Goal: Information Seeking & Learning: Learn about a topic

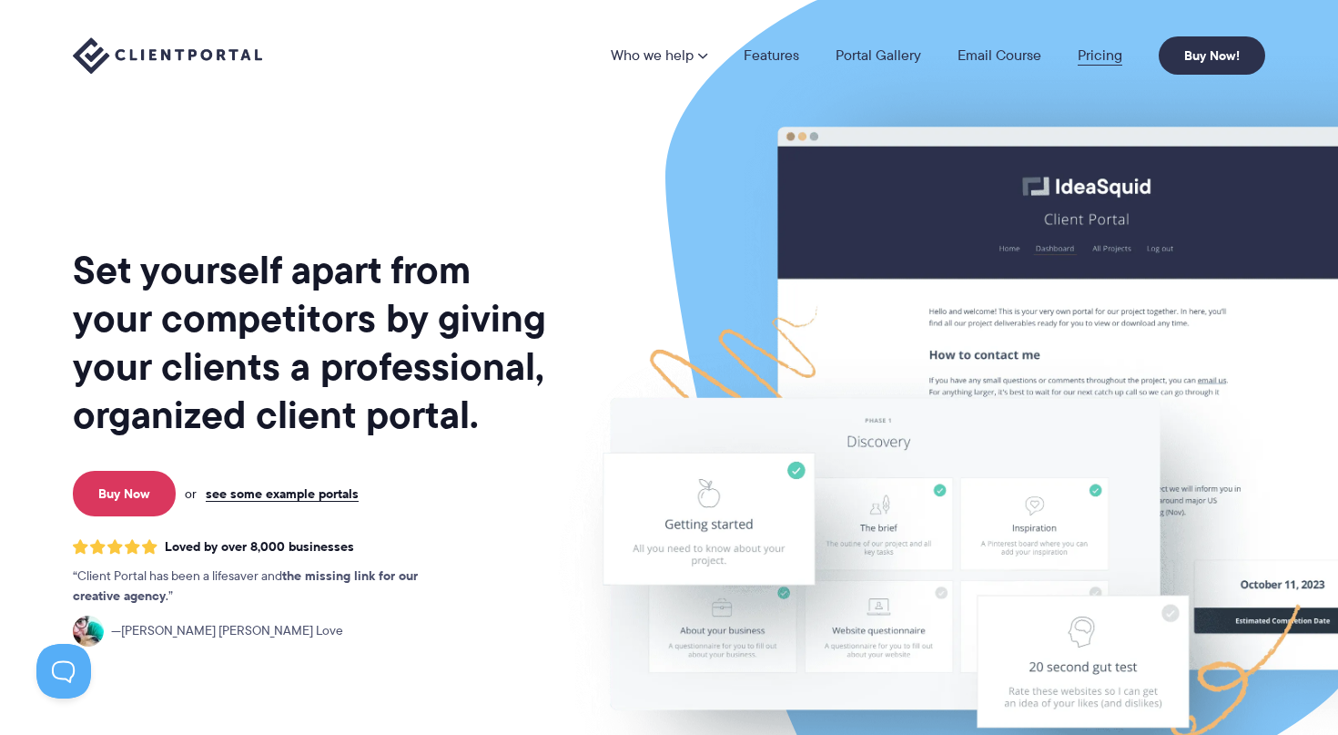
click at [1101, 60] on link "Pricing" at bounding box center [1100, 55] width 45 height 15
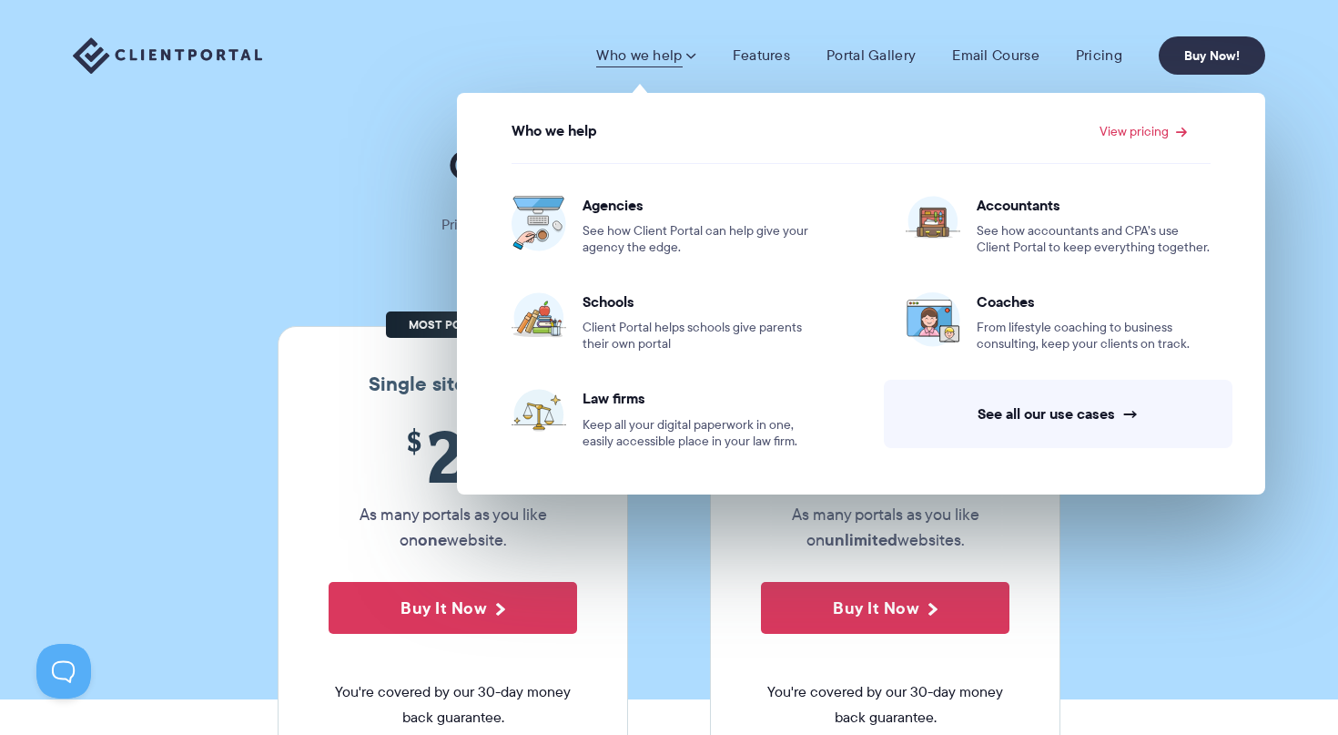
click at [656, 60] on link "Who we help" at bounding box center [645, 55] width 99 height 18
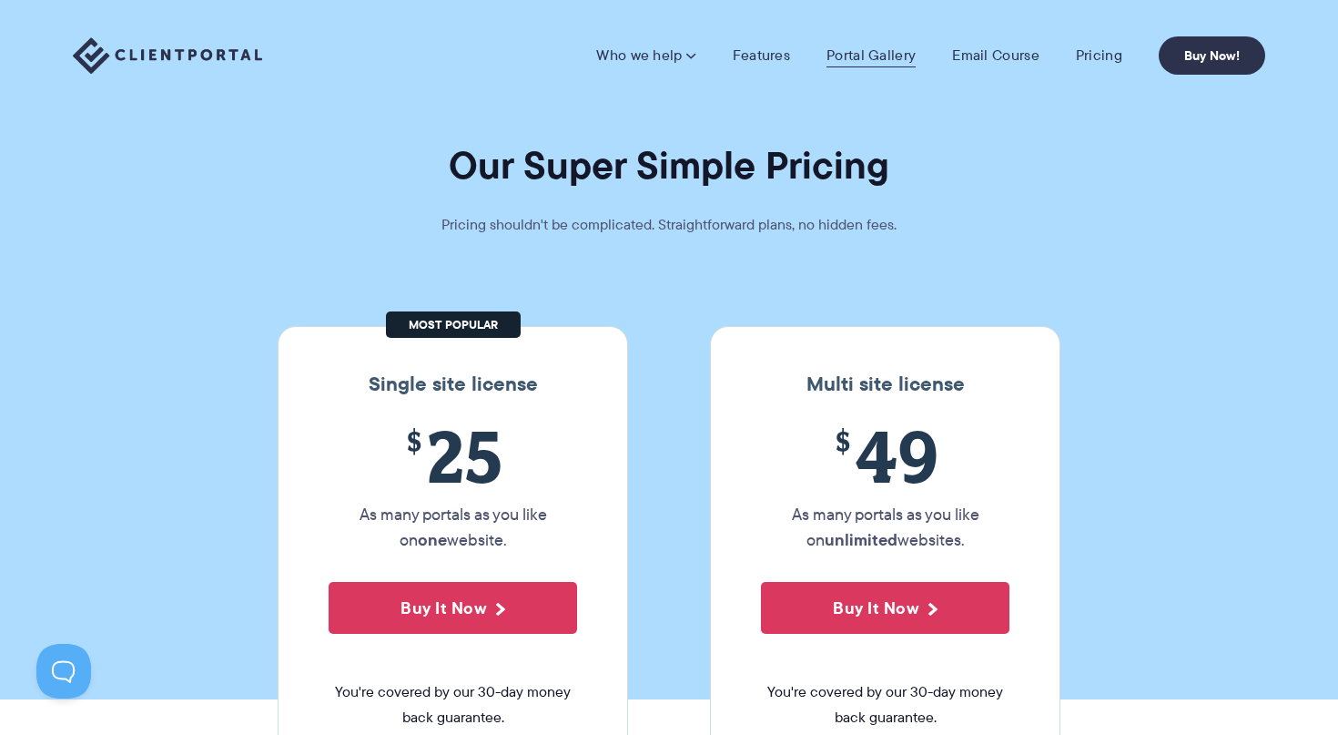
click at [888, 52] on link "Portal Gallery" at bounding box center [870, 55] width 89 height 18
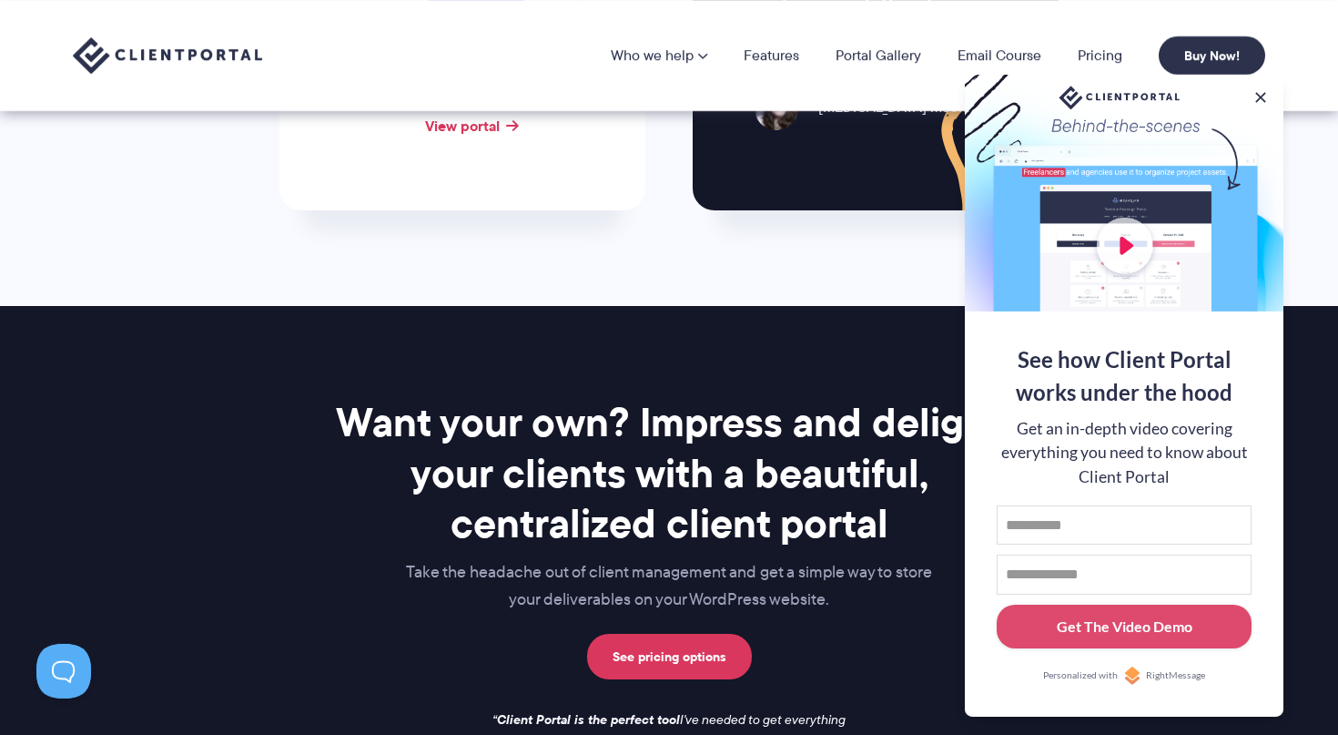
scroll to position [1930, 0]
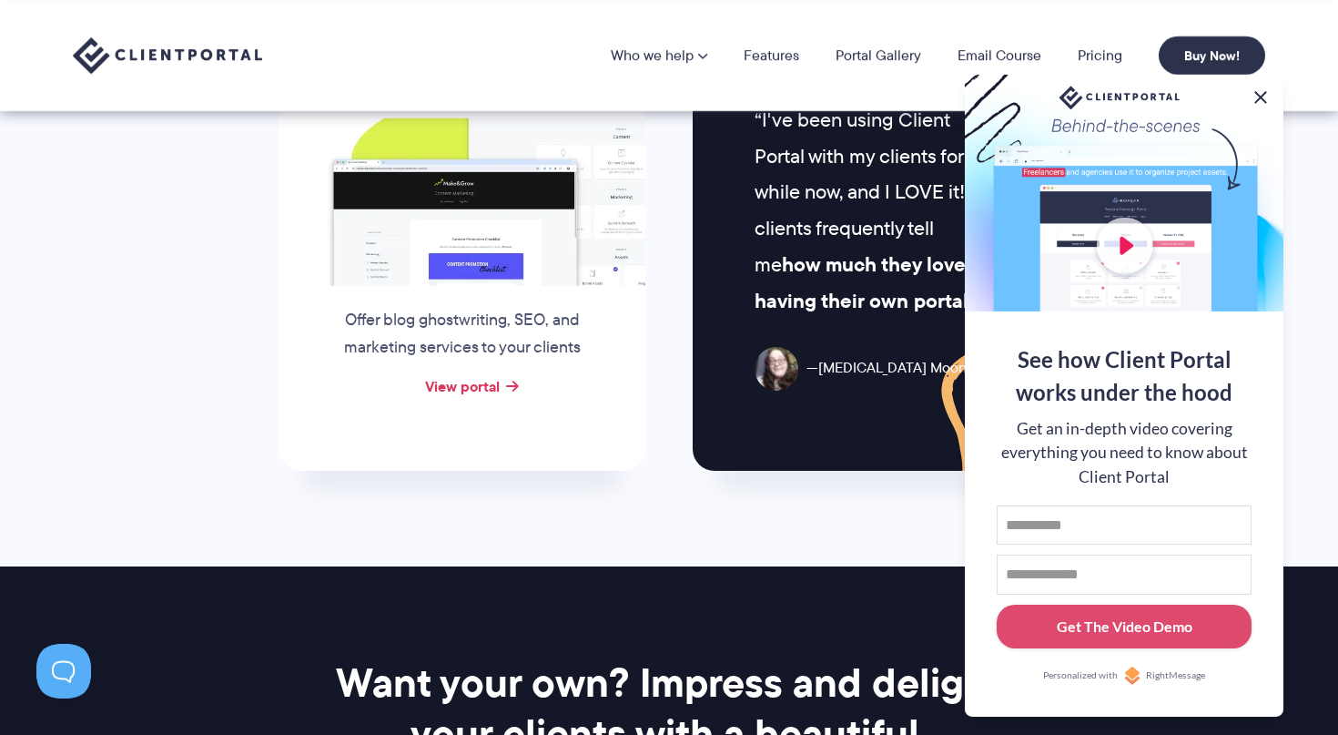
click at [1264, 95] on button at bounding box center [1261, 97] width 22 height 22
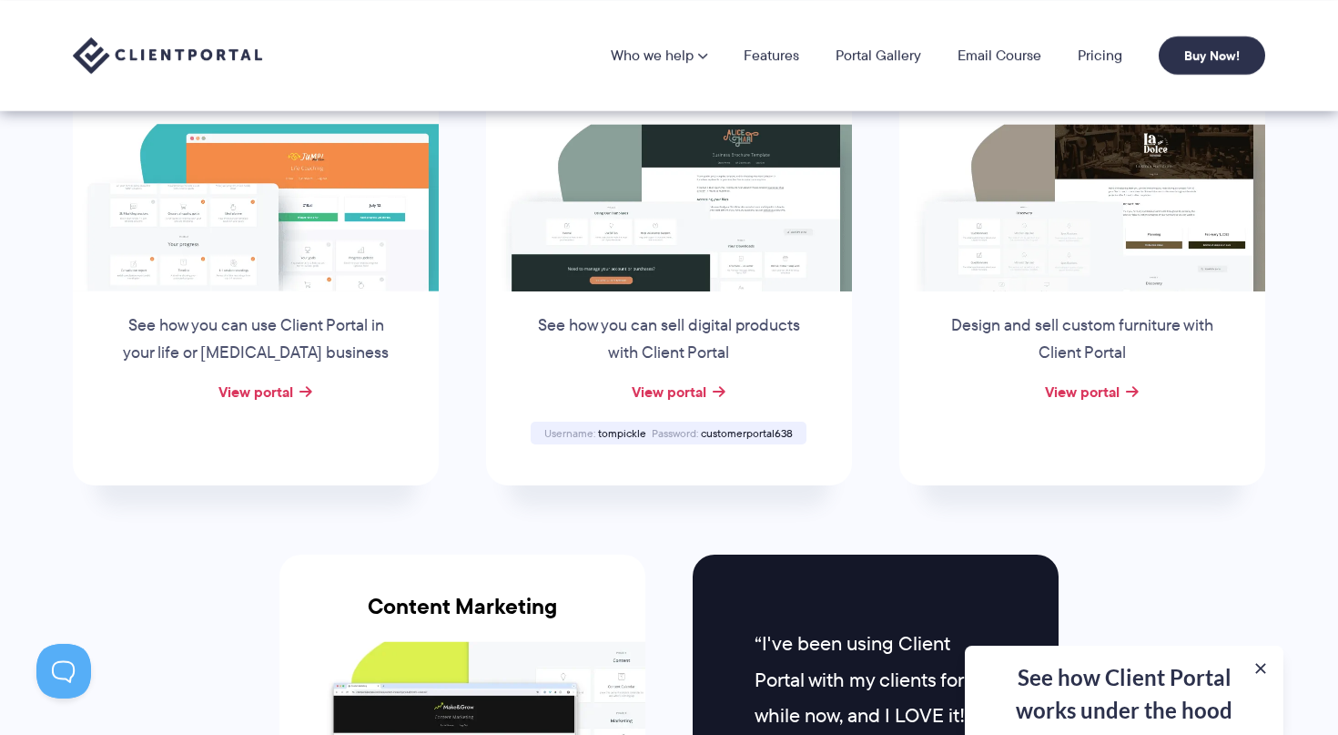
scroll to position [1312, 0]
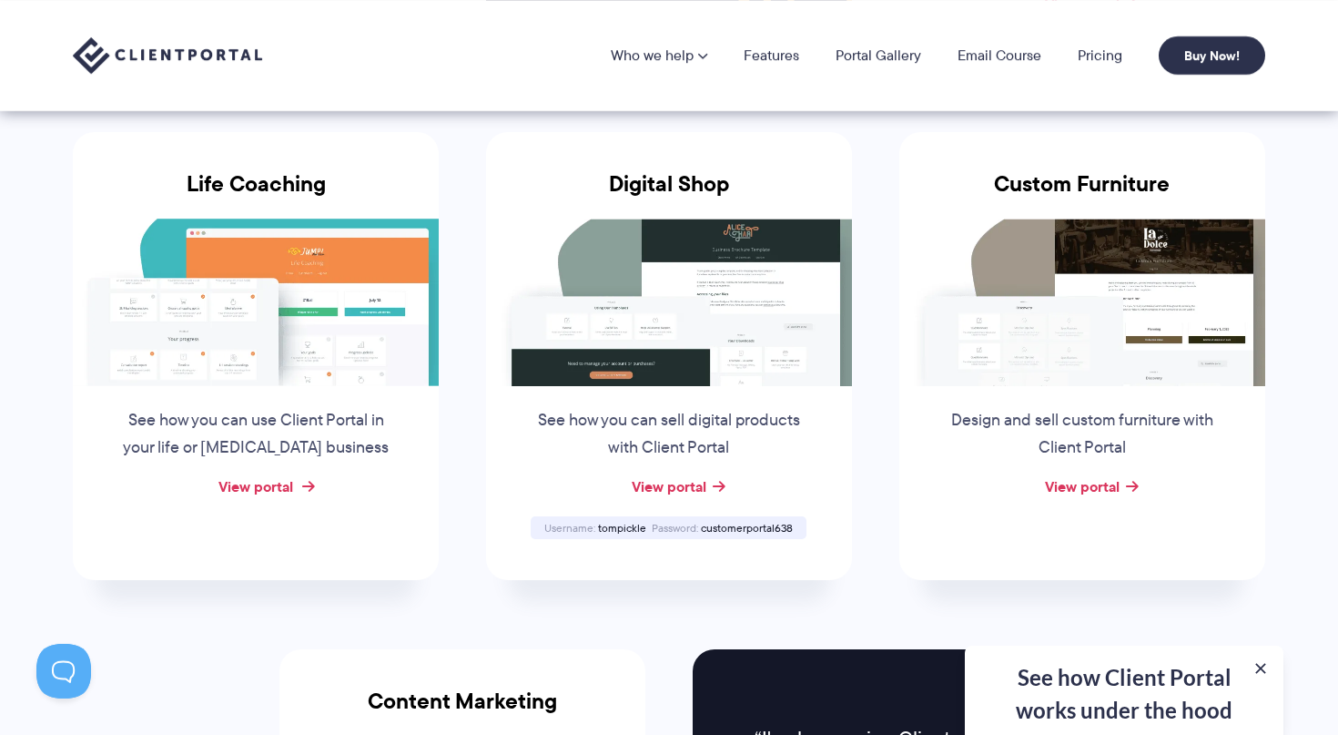
click at [247, 486] on link "View portal" at bounding box center [255, 486] width 75 height 22
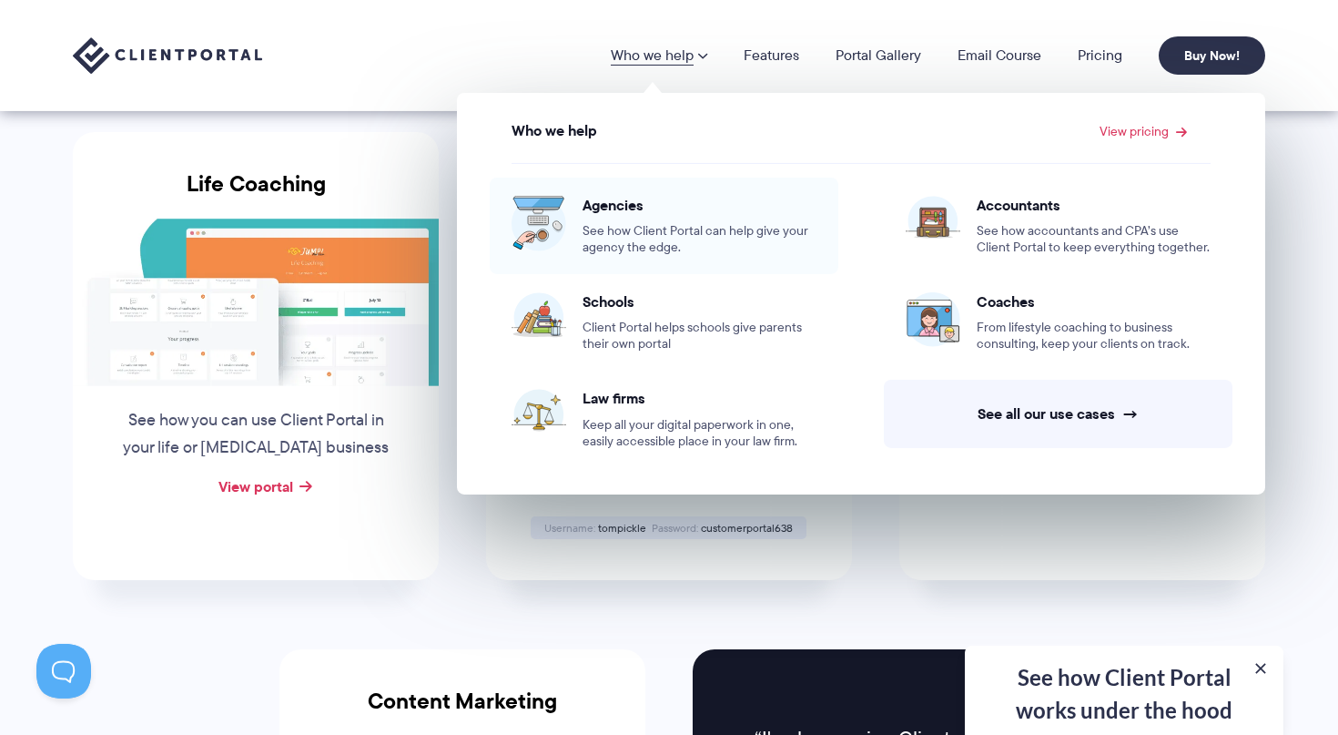
click at [614, 232] on span "See how Client Portal can help give your agency the edge." at bounding box center [700, 239] width 234 height 33
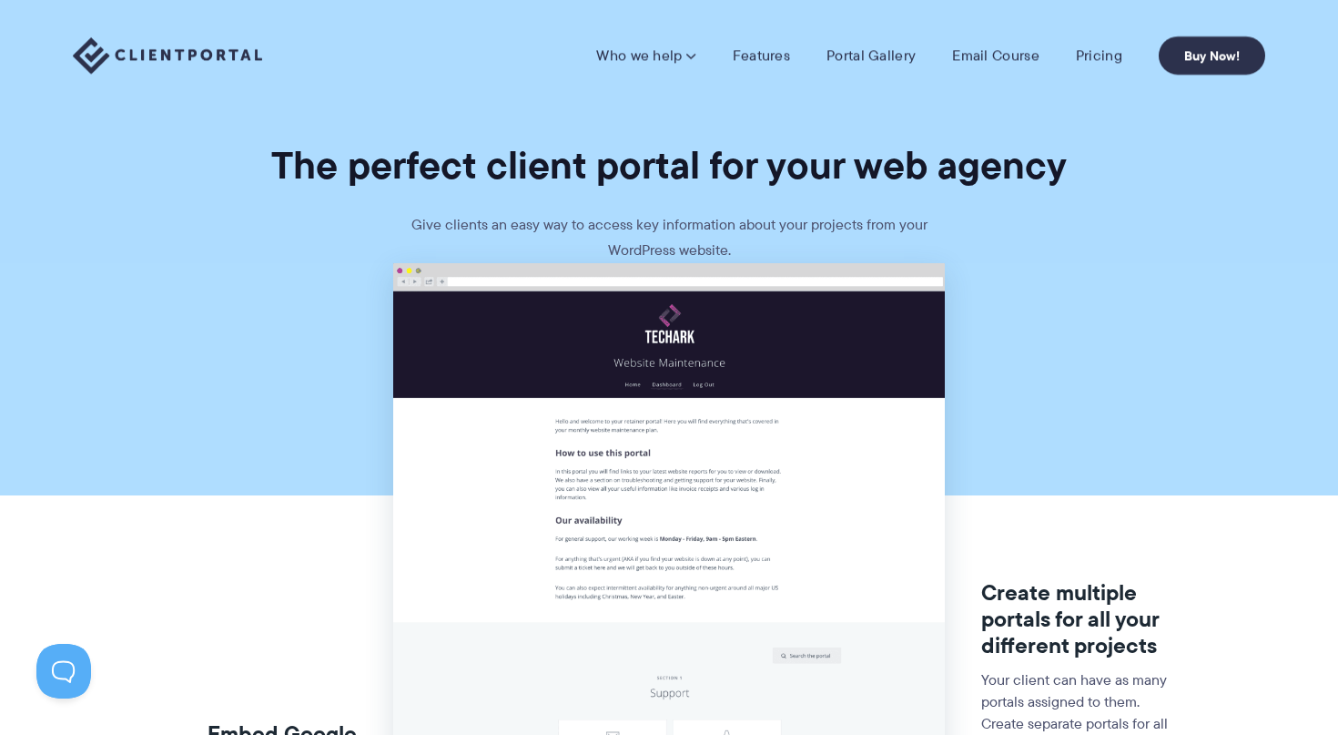
click at [1102, 71] on nav "Who we help Who we help View pricing Agencies See how Client Portal can help gi…" at bounding box center [930, 55] width 669 height 38
click at [1097, 65] on link "Pricing" at bounding box center [1099, 55] width 46 height 18
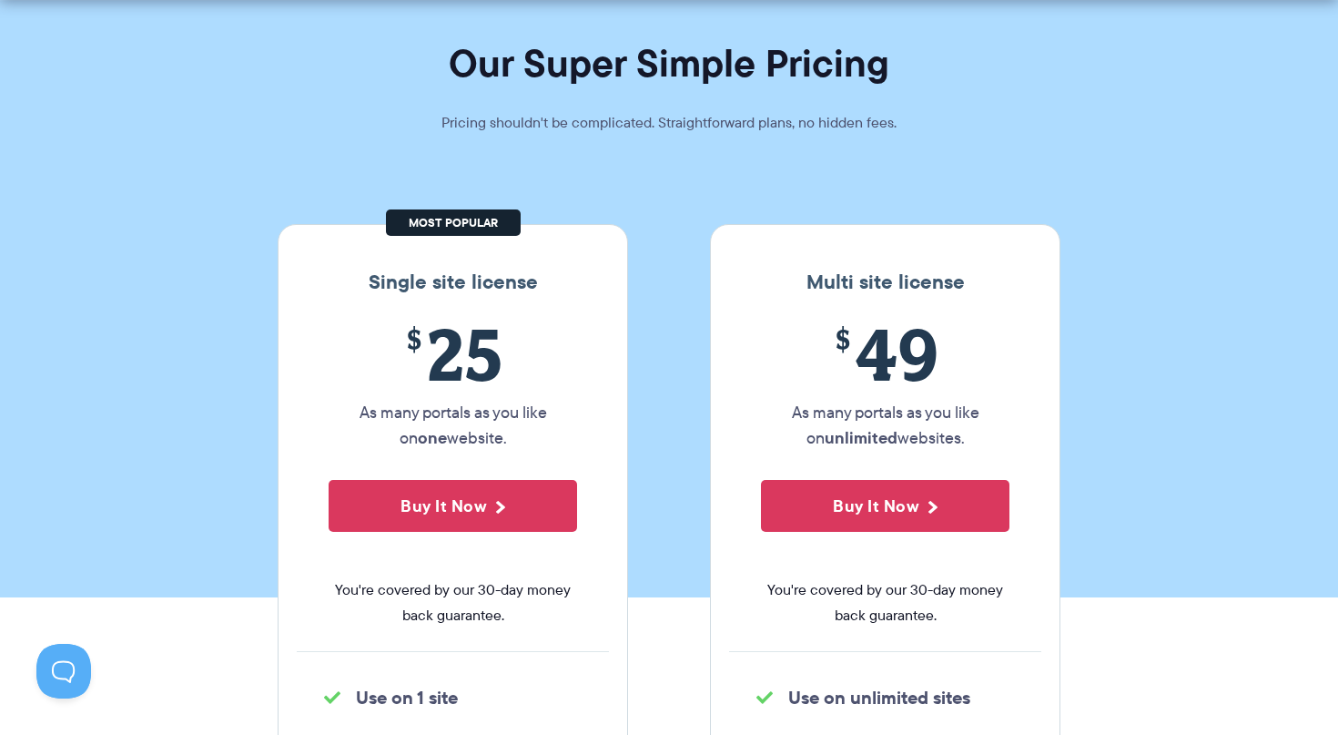
scroll to position [132, 0]
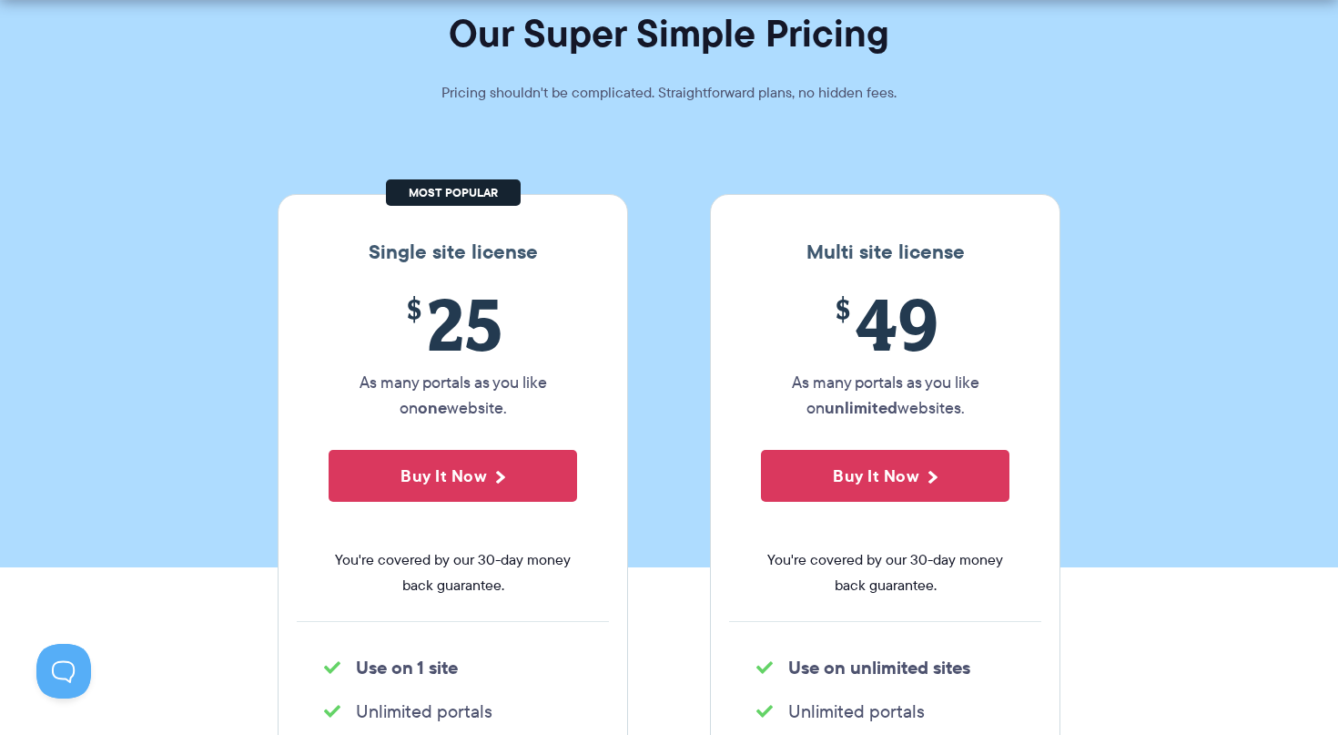
click at [495, 599] on div "$ 25 As many portals as you like on one website. Buy It Now You're covered by o…" at bounding box center [453, 451] width 312 height 339
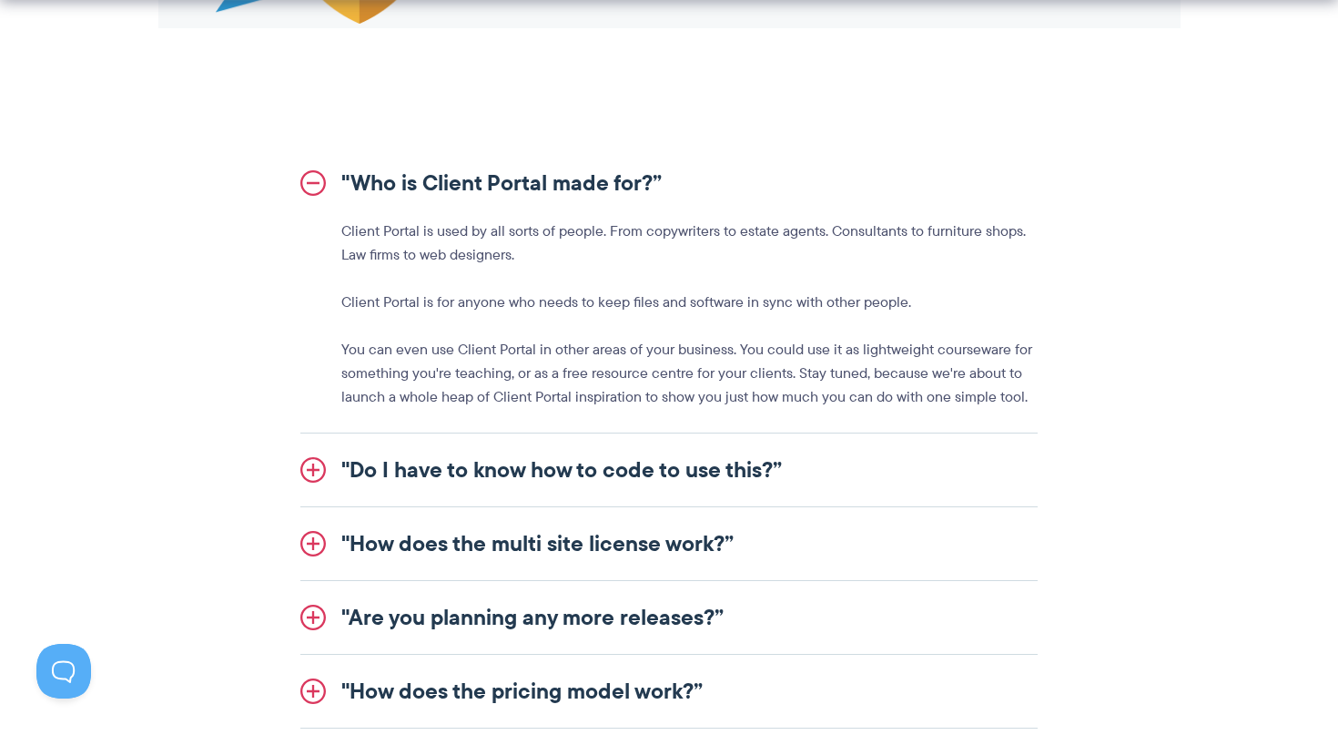
scroll to position [2017, 0]
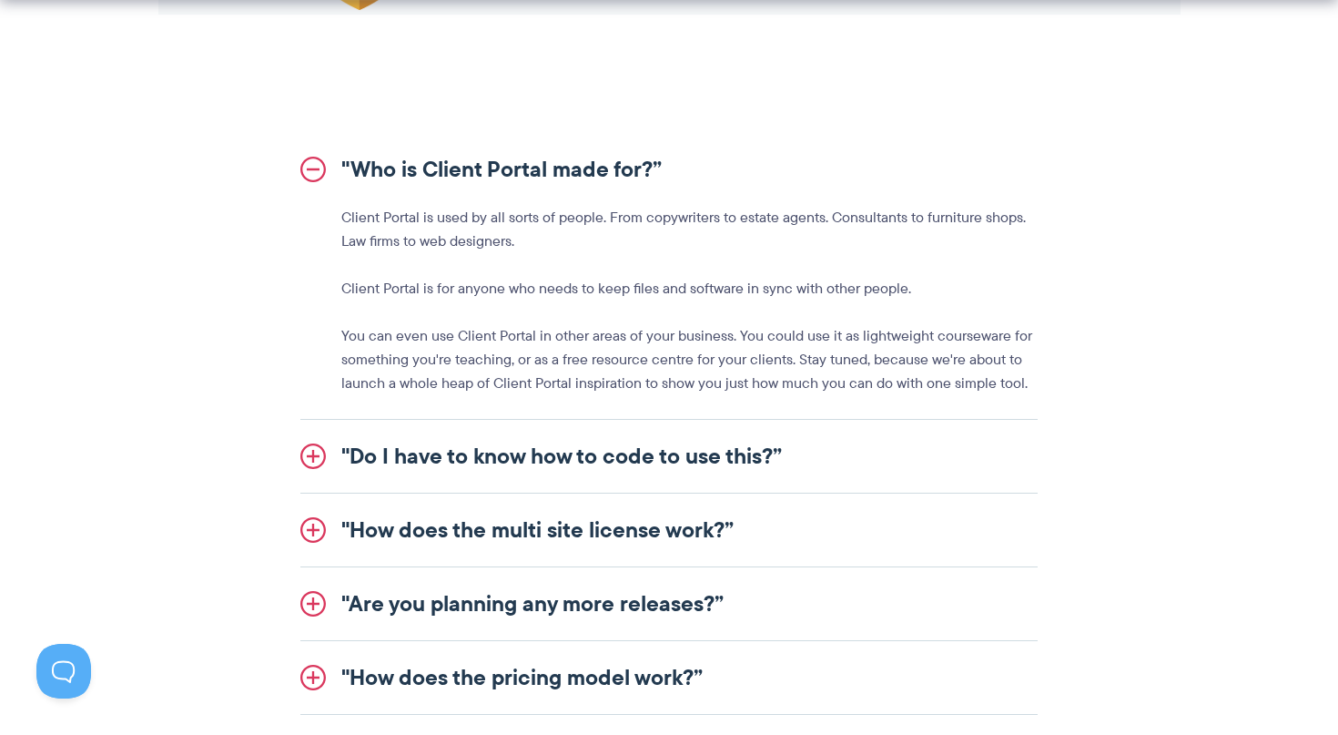
click at [333, 451] on link ""Do I have to know how to code to use this?”" at bounding box center [668, 456] width 737 height 73
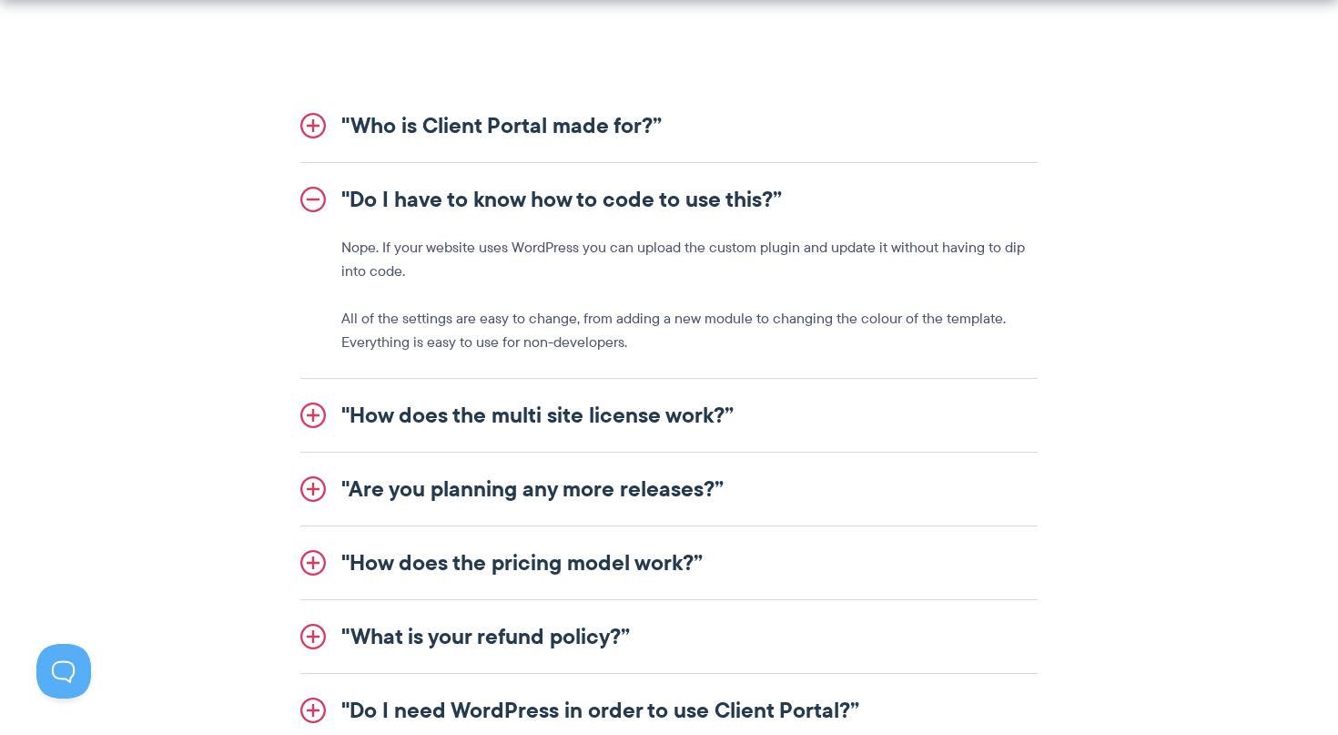
scroll to position [2062, 0]
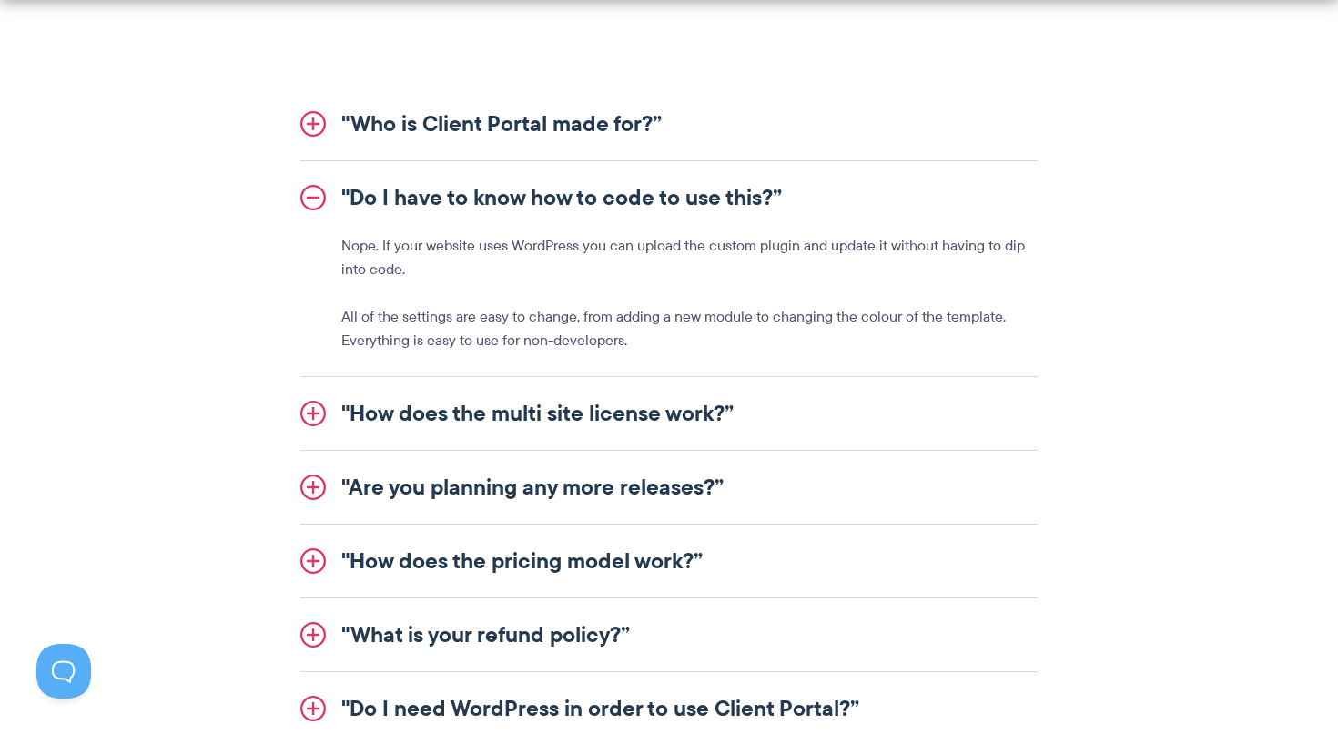
click at [321, 423] on link ""How does the multi site license work?”" at bounding box center [668, 413] width 737 height 73
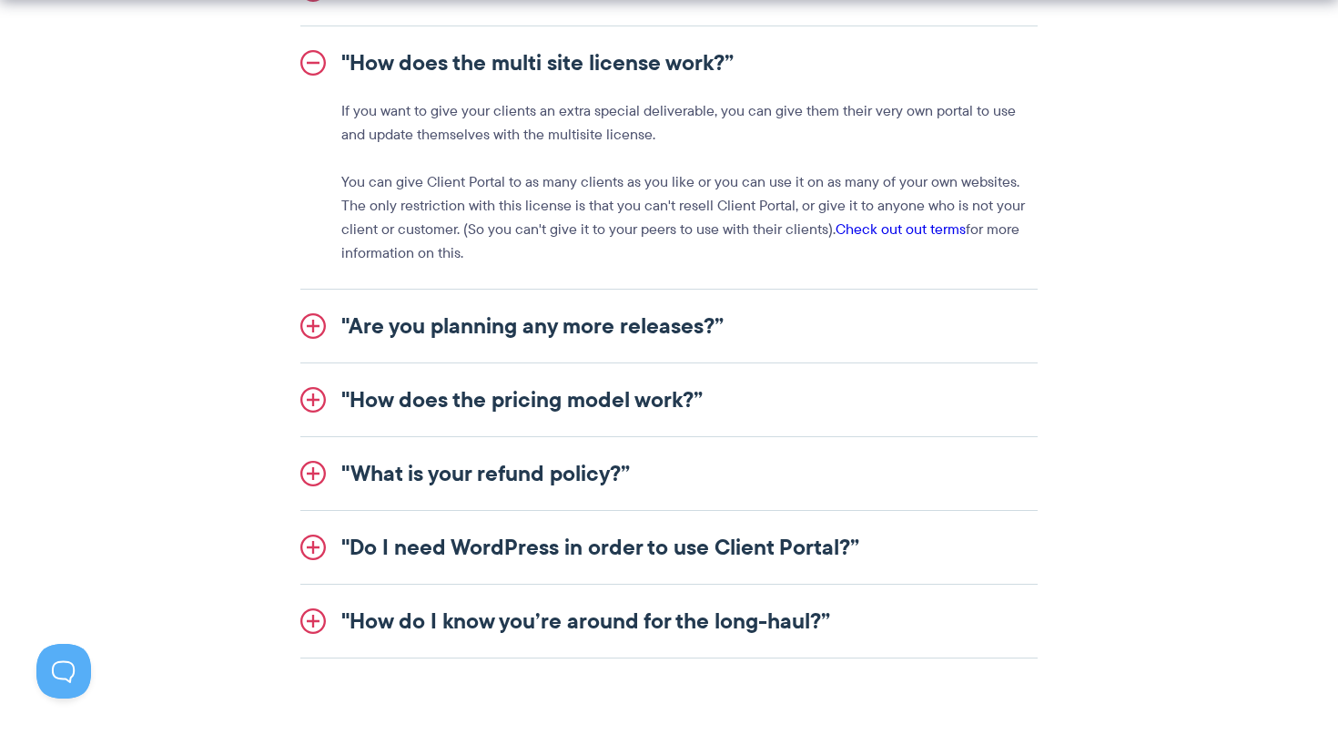
scroll to position [2275, 0]
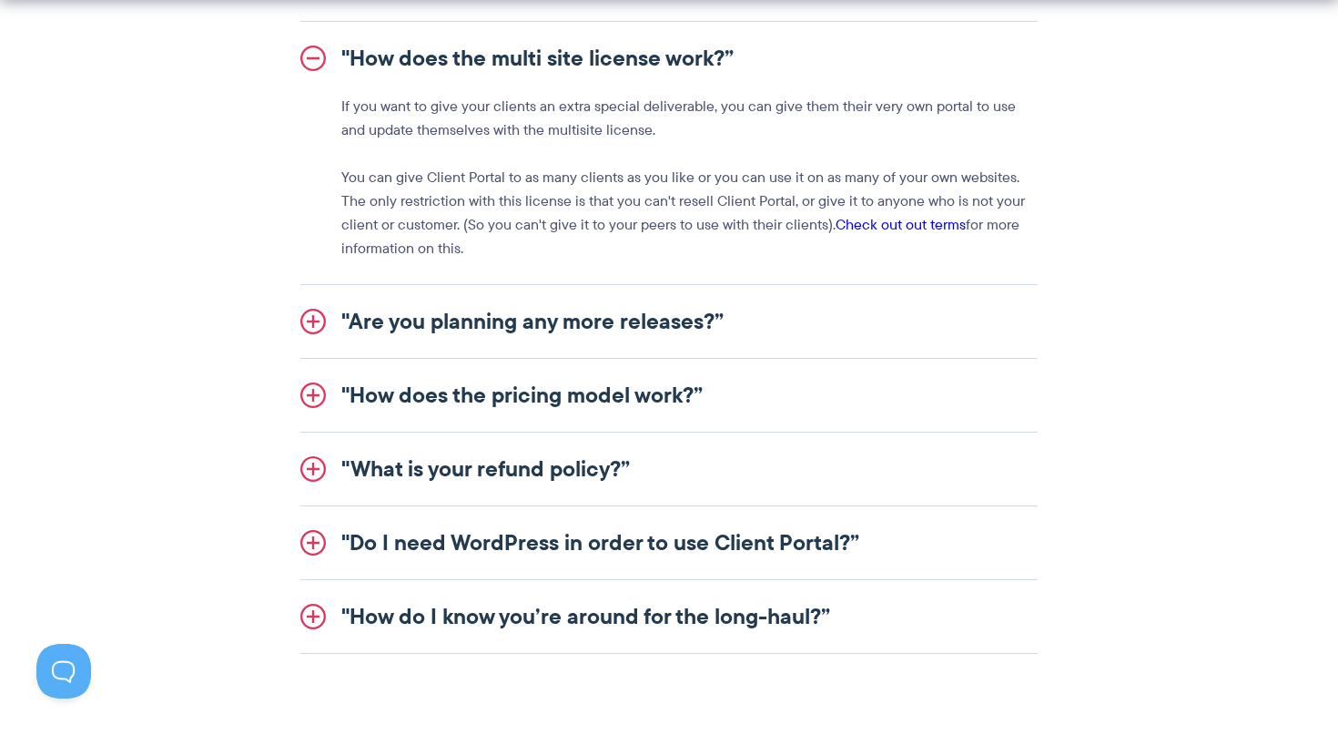
click at [327, 544] on link ""Do I need WordPress in order to use Client Portal?”" at bounding box center [668, 542] width 737 height 73
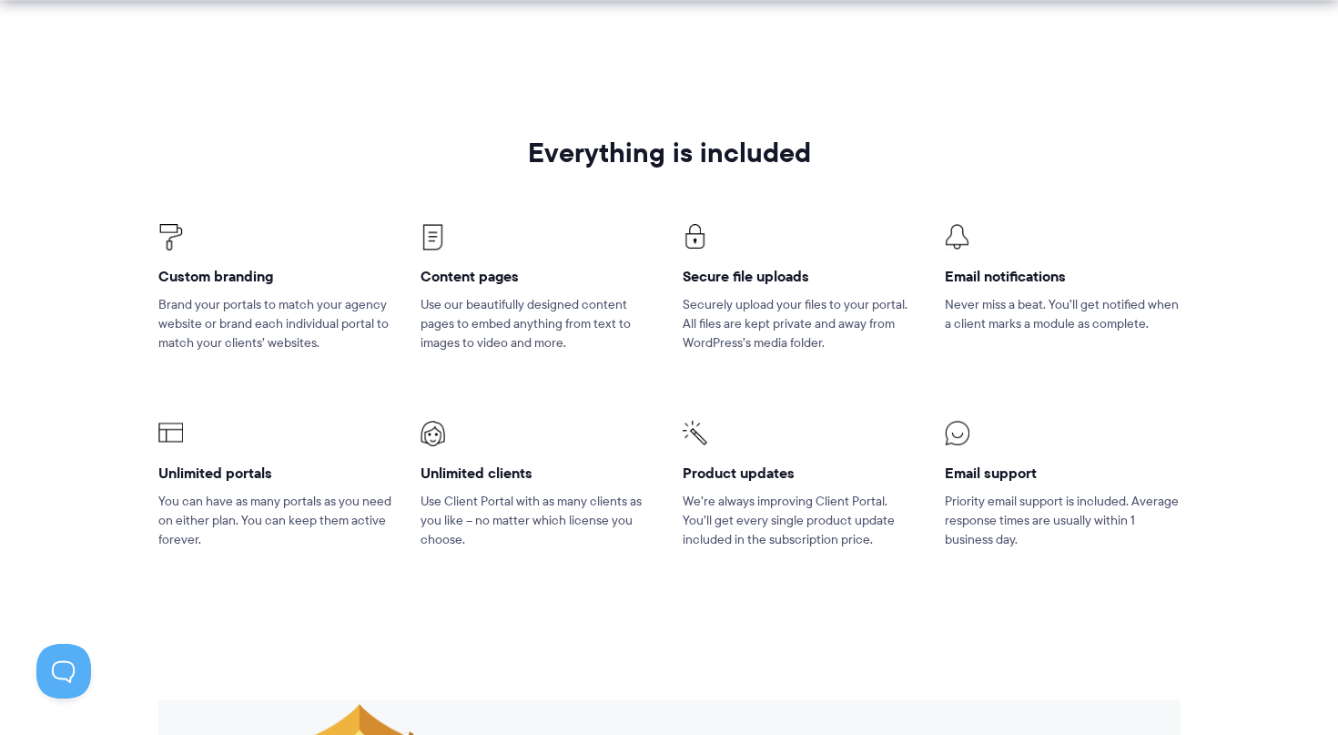
scroll to position [1255, 0]
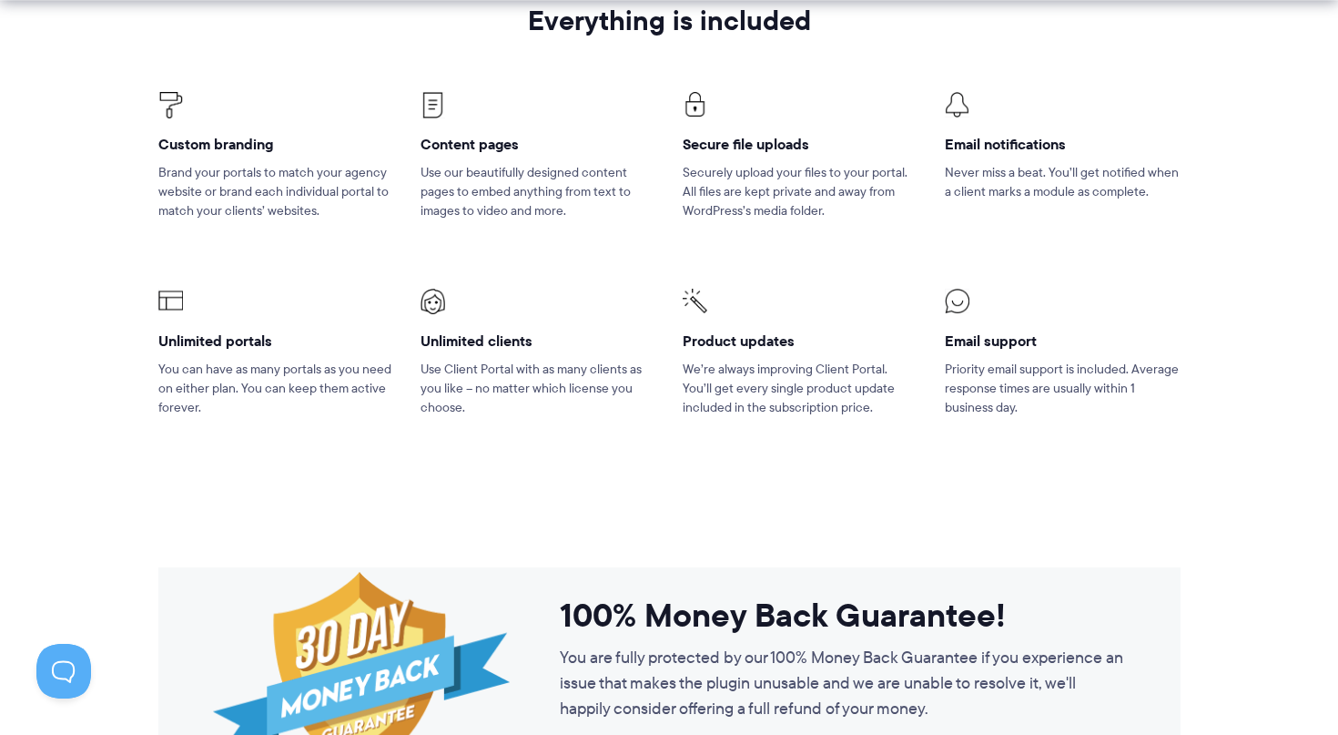
click at [163, 299] on img at bounding box center [170, 301] width 25 height 25
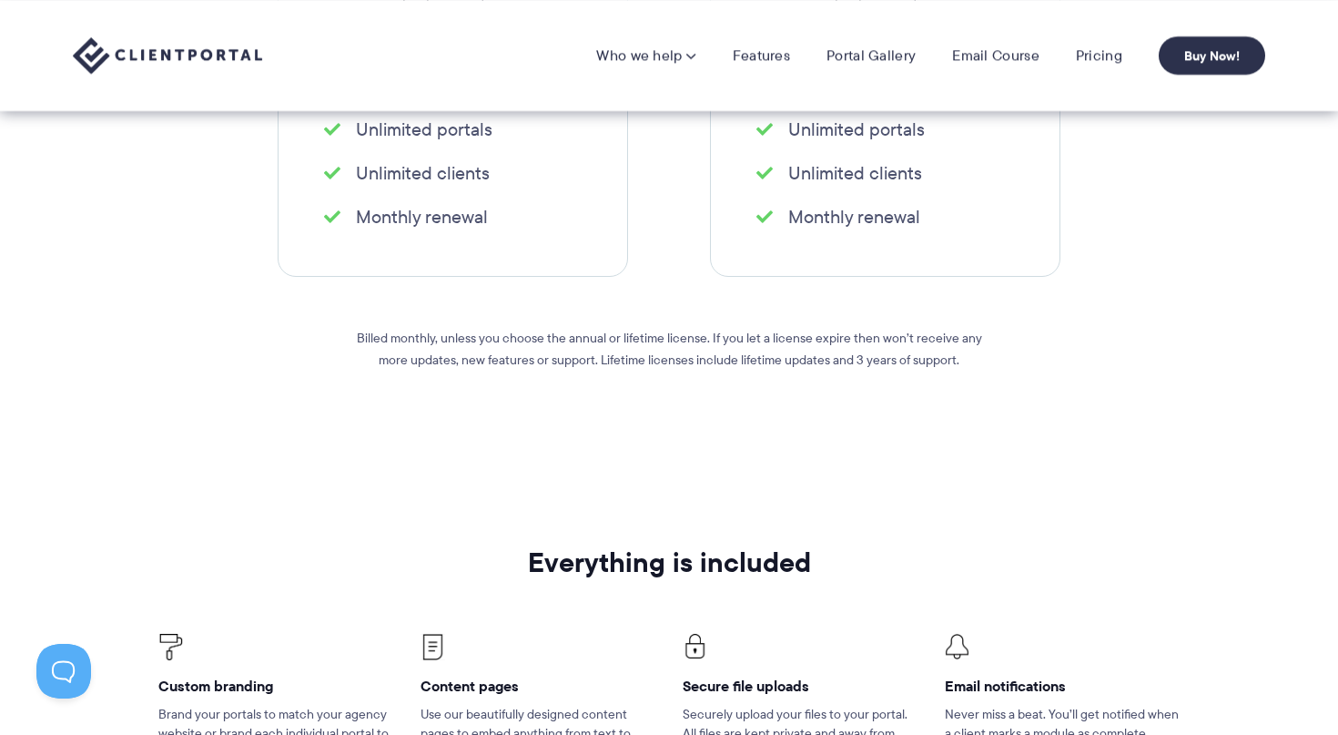
scroll to position [0, 0]
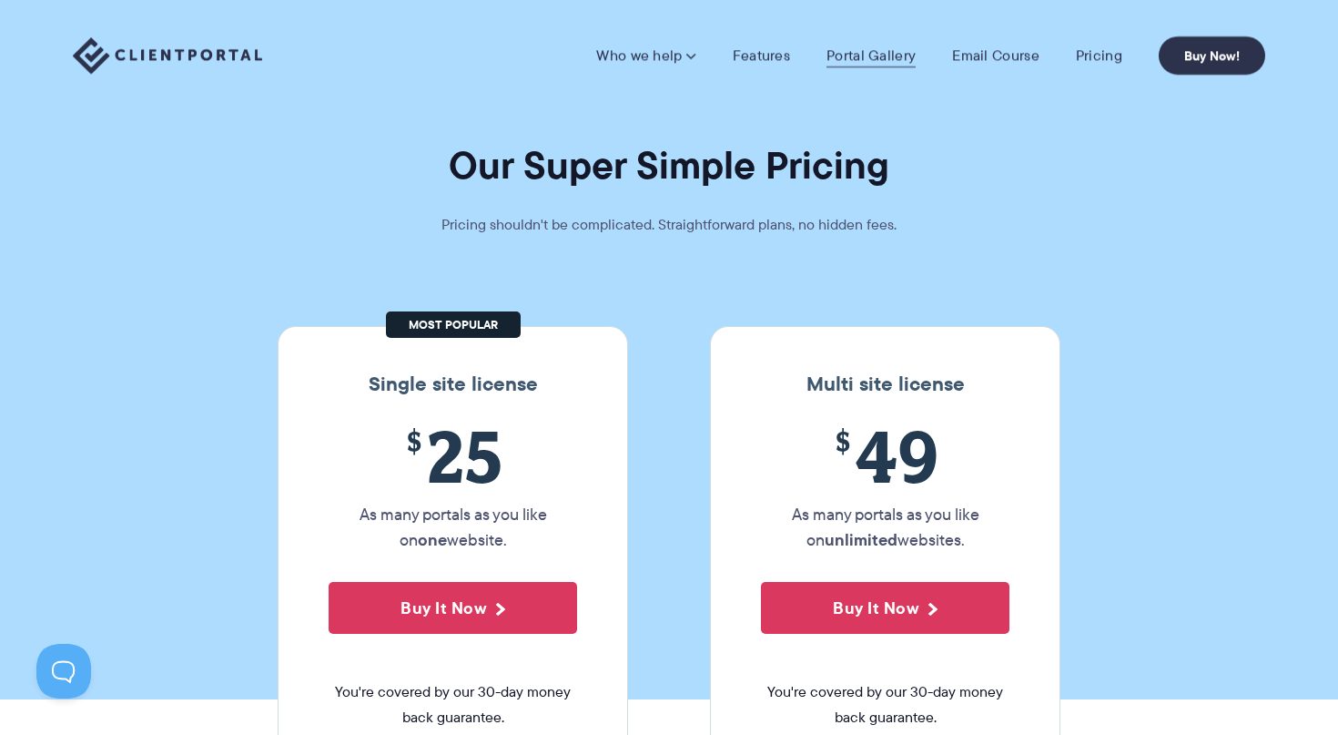
click at [870, 54] on link "Portal Gallery" at bounding box center [870, 55] width 89 height 18
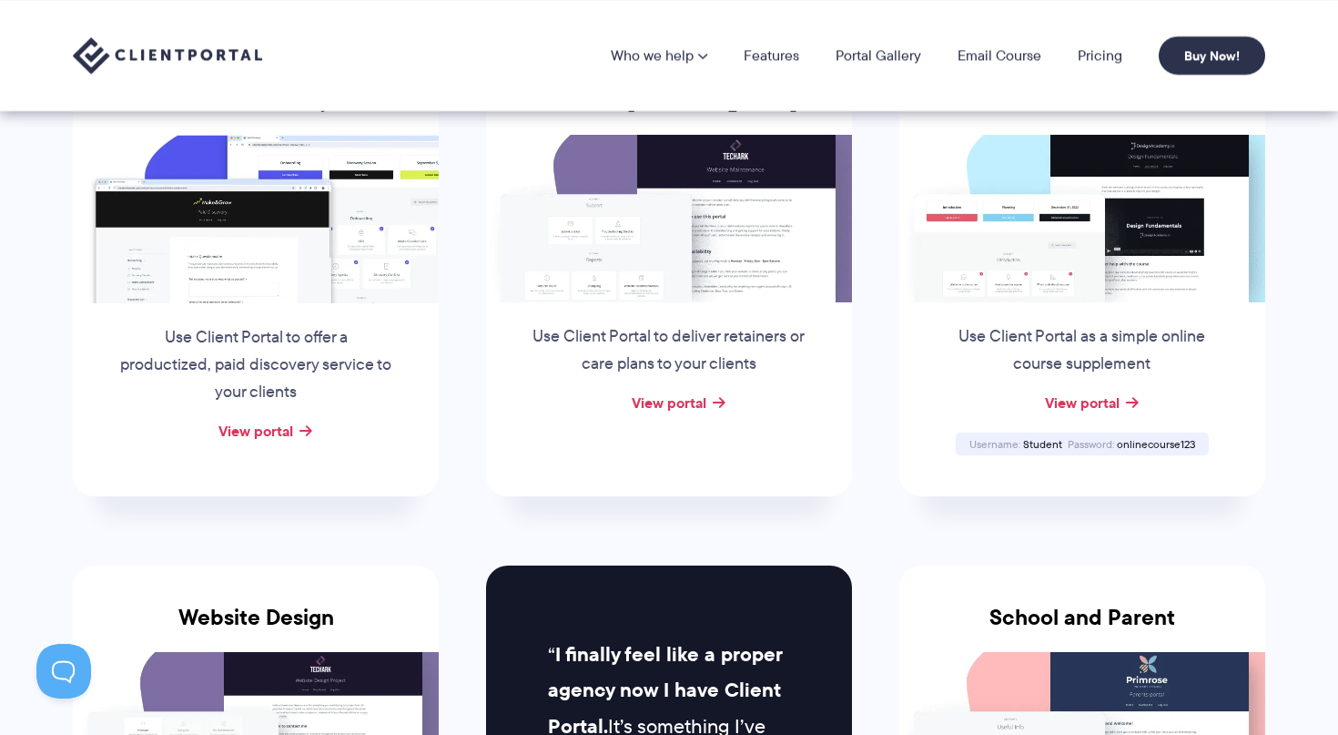
scroll to position [190, 0]
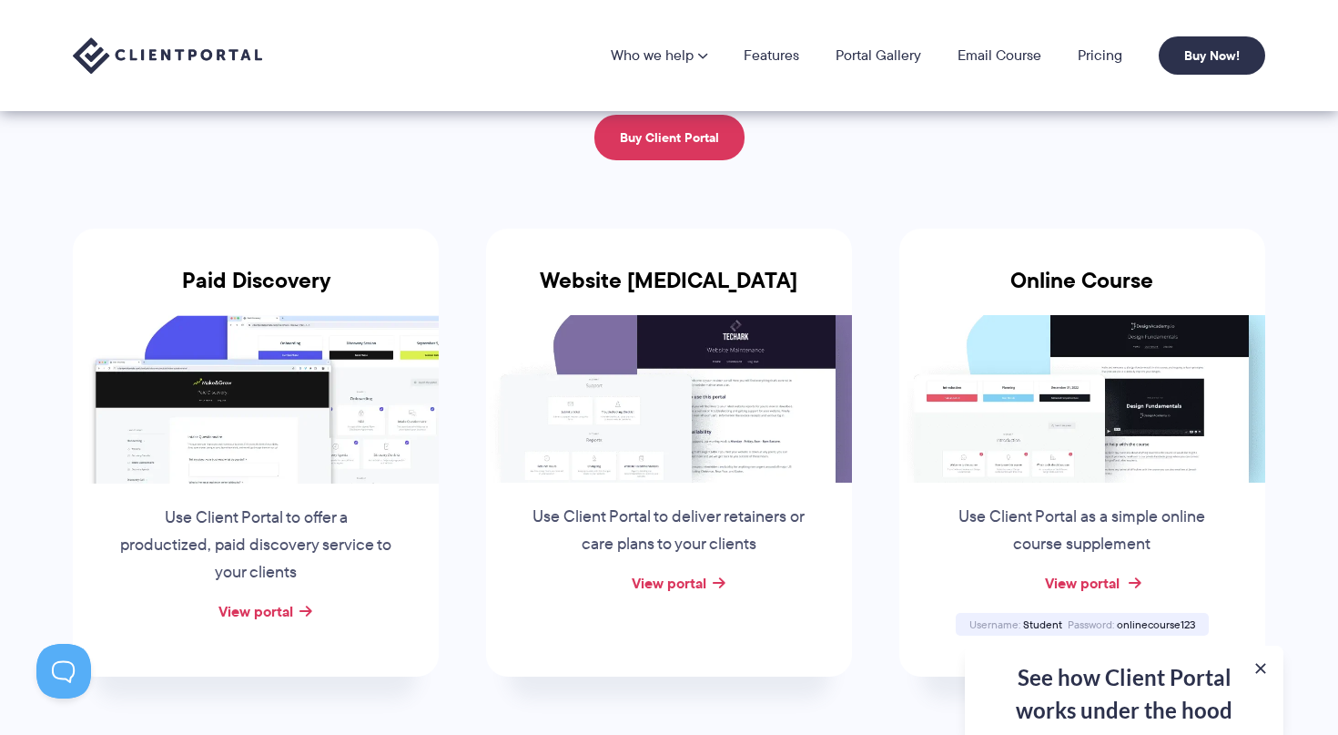
click at [1070, 581] on link "View portal" at bounding box center [1082, 583] width 75 height 22
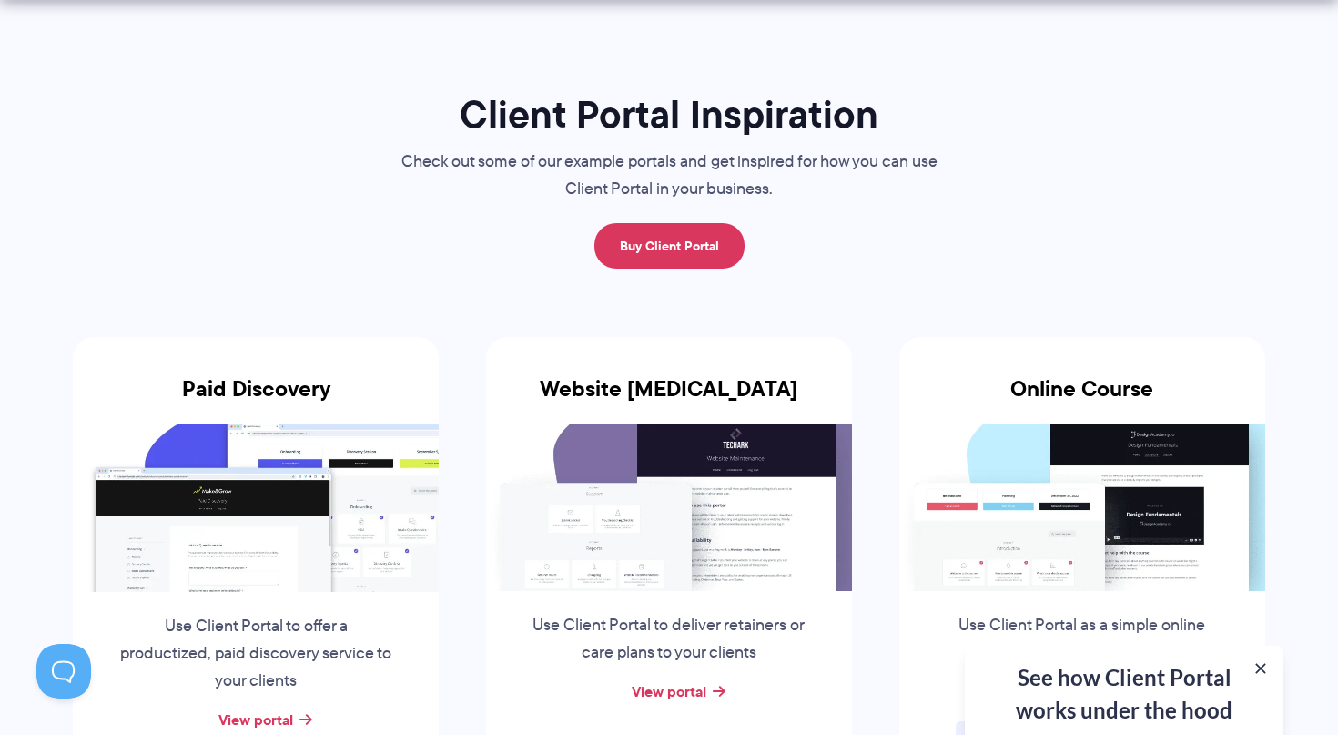
scroll to position [225, 0]
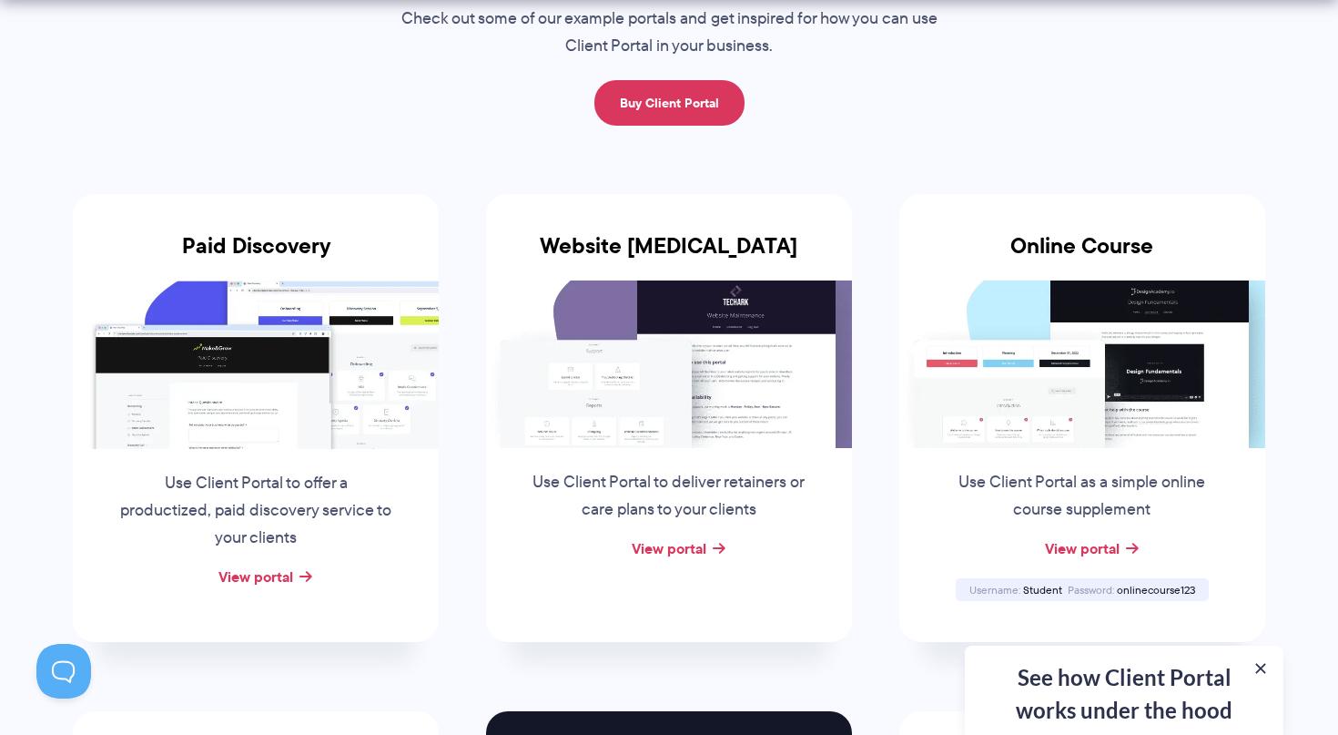
click at [719, 389] on img at bounding box center [669, 363] width 366 height 167
click at [694, 552] on link "View portal" at bounding box center [669, 548] width 75 height 22
click at [1040, 585] on span "Student" at bounding box center [1042, 589] width 39 height 15
copy div "Student"
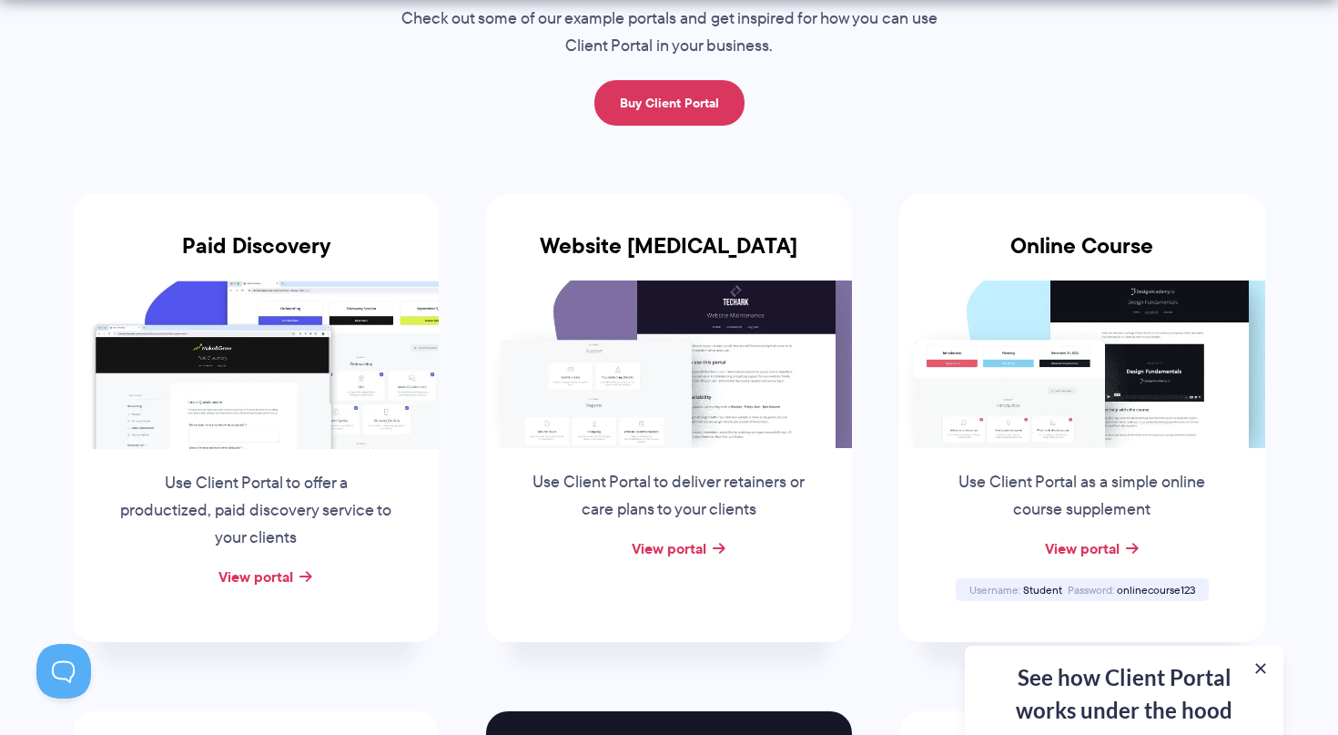
click at [1180, 583] on span "onlinecourse123" at bounding box center [1156, 589] width 78 height 15
copy div "onlinecourse123"
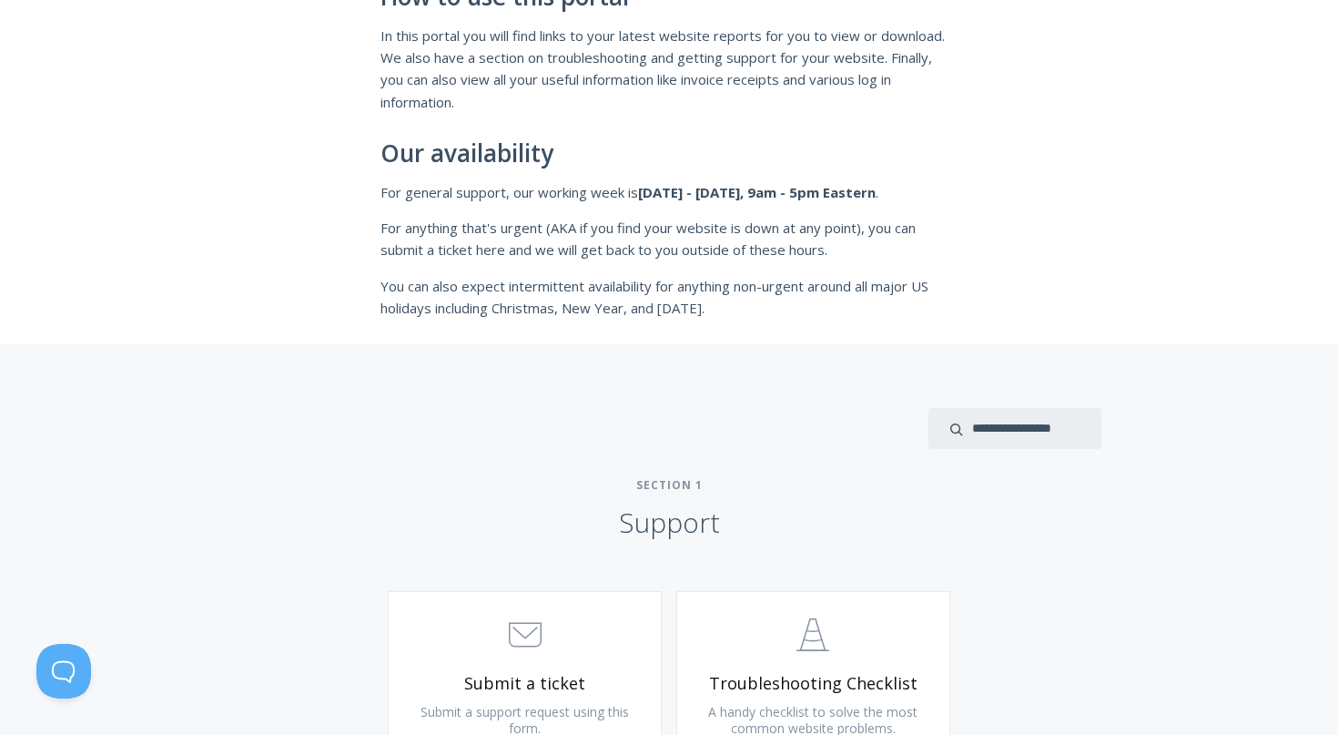
scroll to position [14, 0]
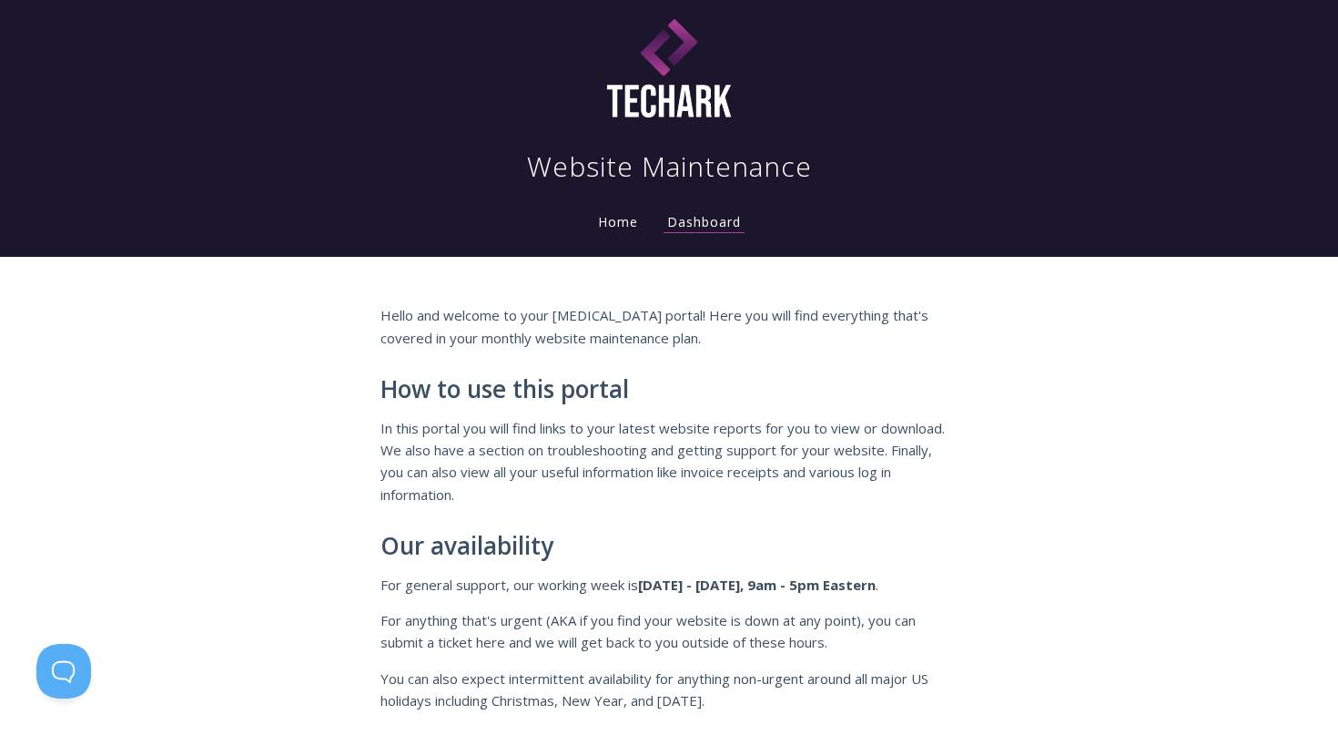
click at [629, 217] on link "Home" at bounding box center [617, 221] width 47 height 17
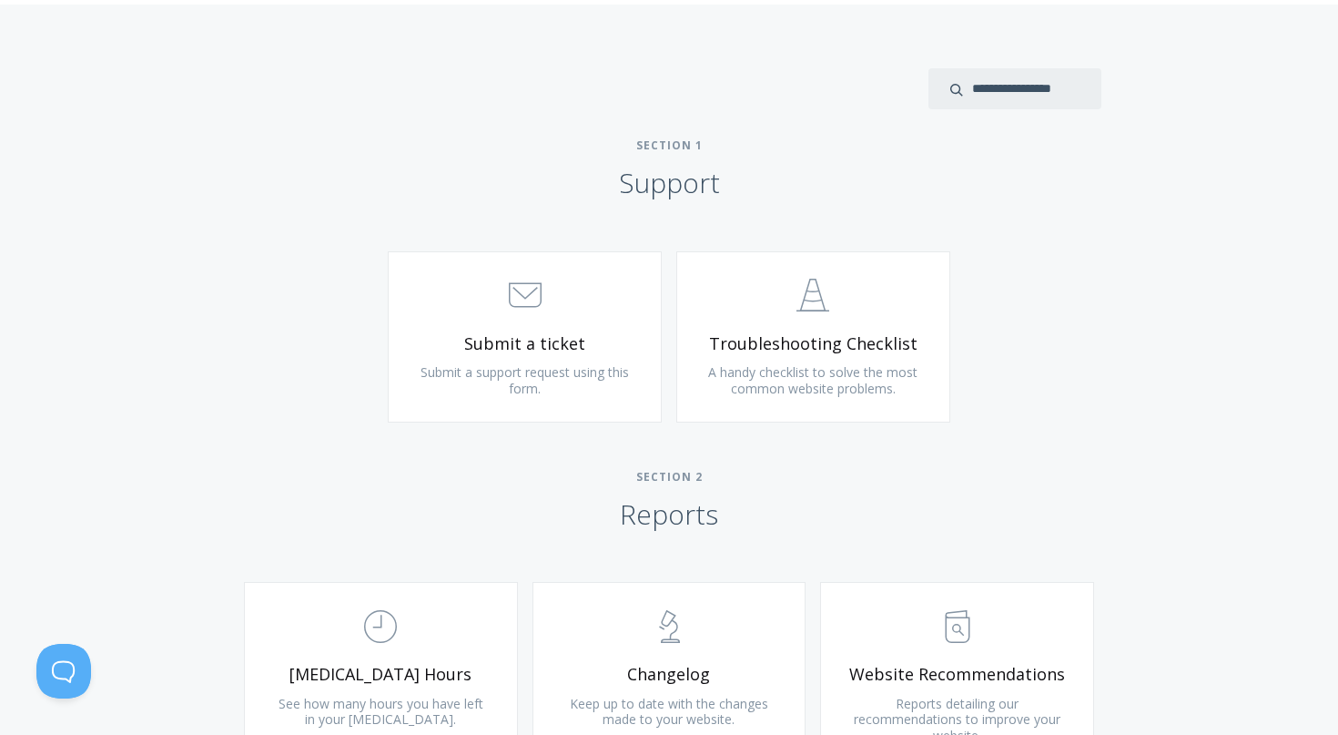
scroll to position [0, 0]
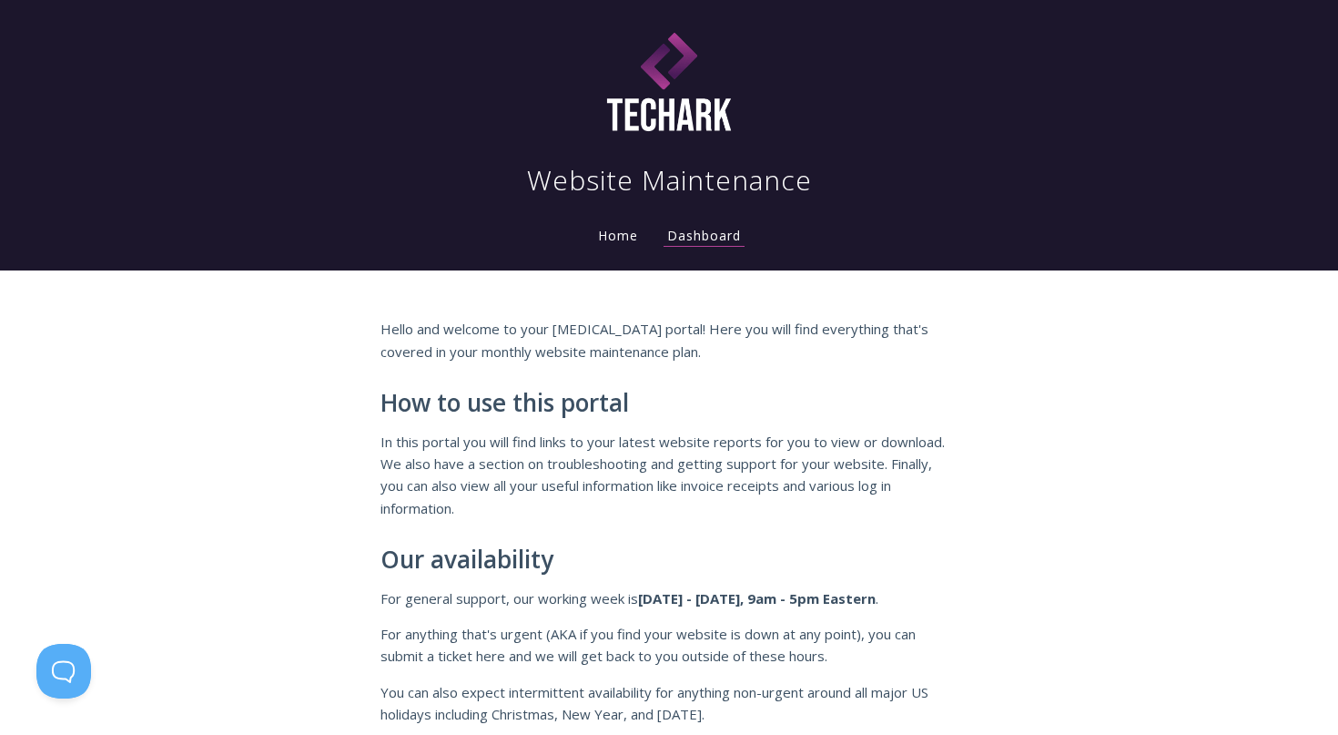
click at [614, 238] on link "Home" at bounding box center [617, 235] width 47 height 17
